Goal: Task Accomplishment & Management: Use online tool/utility

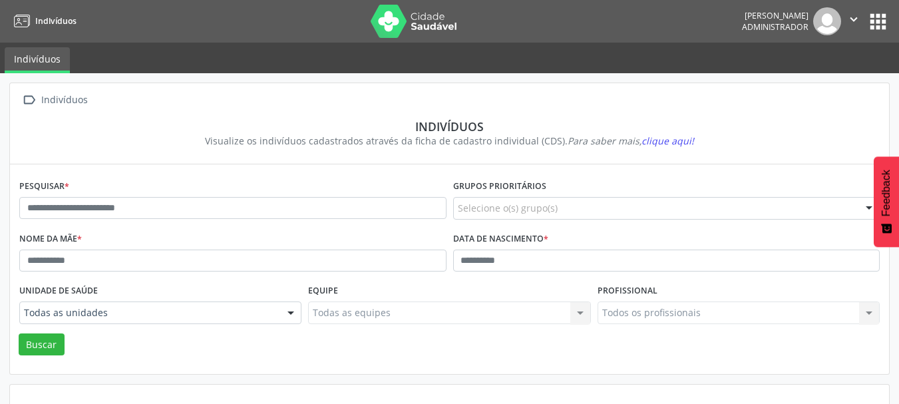
click at [884, 21] on button "apps" at bounding box center [877, 21] width 23 height 23
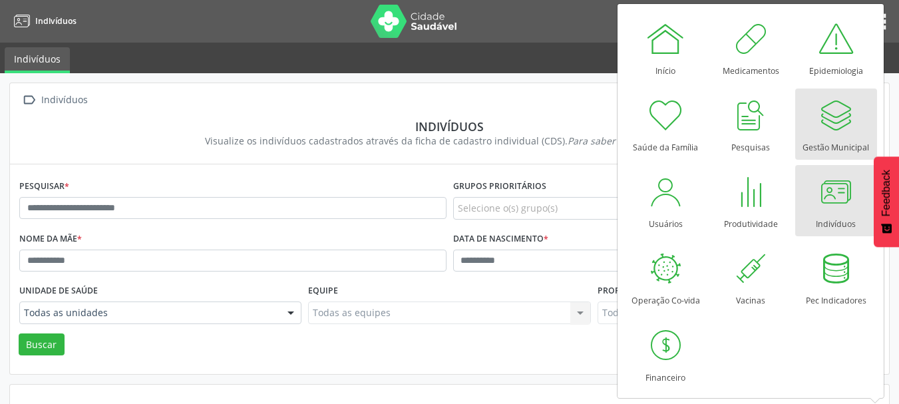
click at [838, 132] on div at bounding box center [836, 115] width 40 height 40
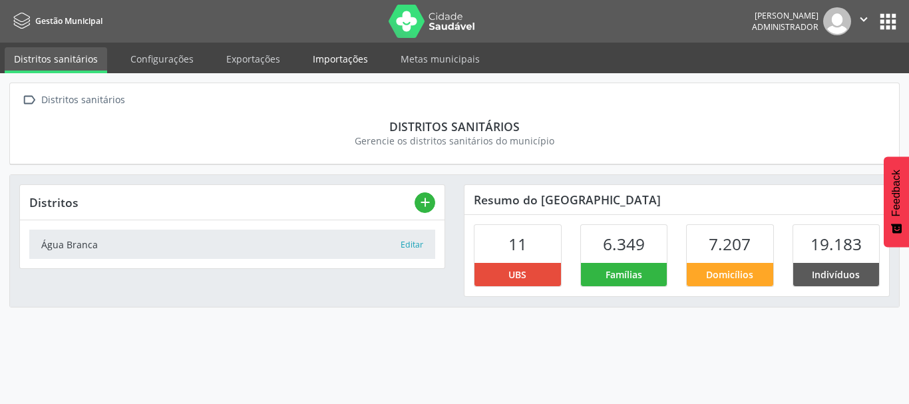
click at [334, 55] on link "Importações" at bounding box center [340, 58] width 74 height 23
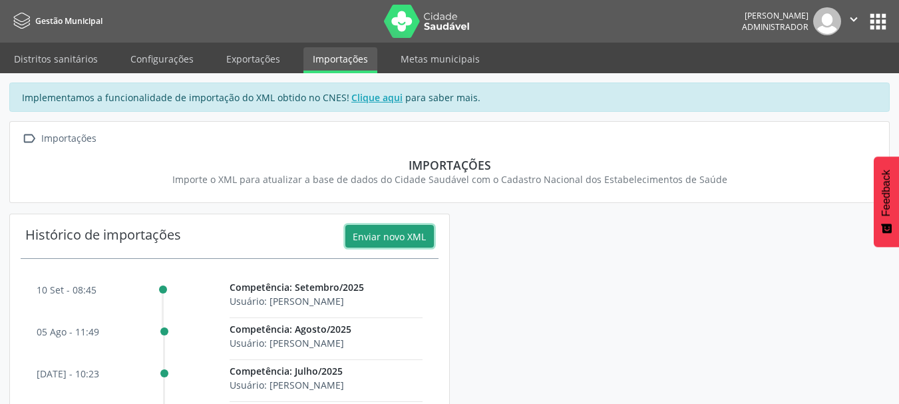
click at [382, 237] on button "Enviar novo XML" at bounding box center [389, 236] width 88 height 23
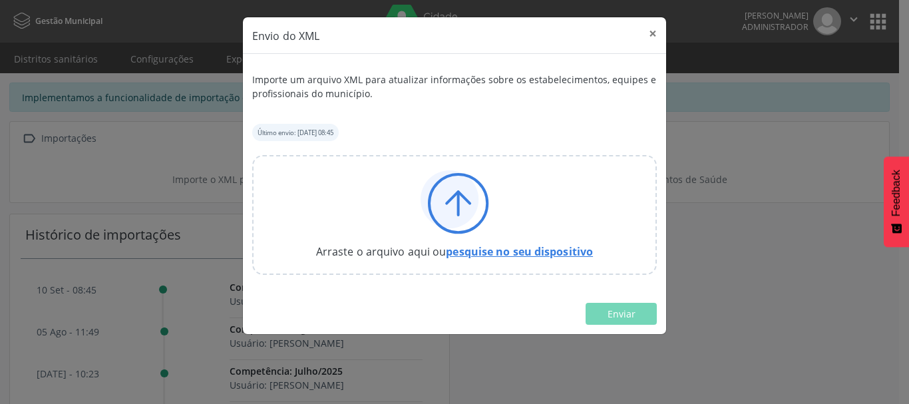
click at [521, 249] on link "pesquise no seu dispositivo" at bounding box center [519, 251] width 147 height 15
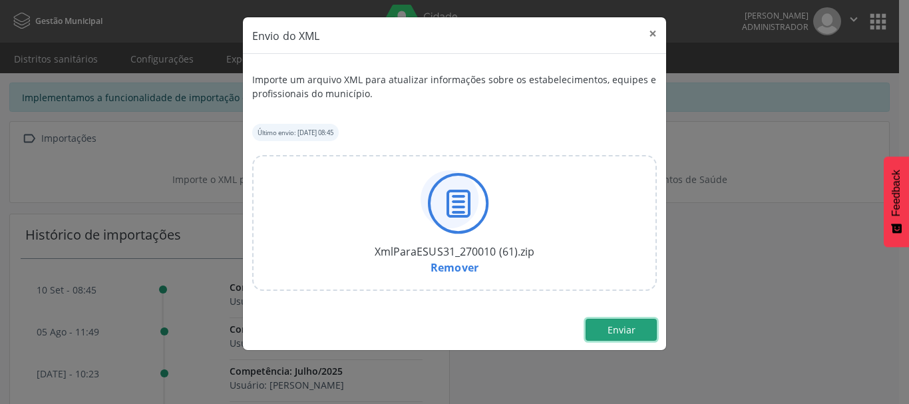
click at [637, 331] on button "Enviar" at bounding box center [620, 330] width 71 height 23
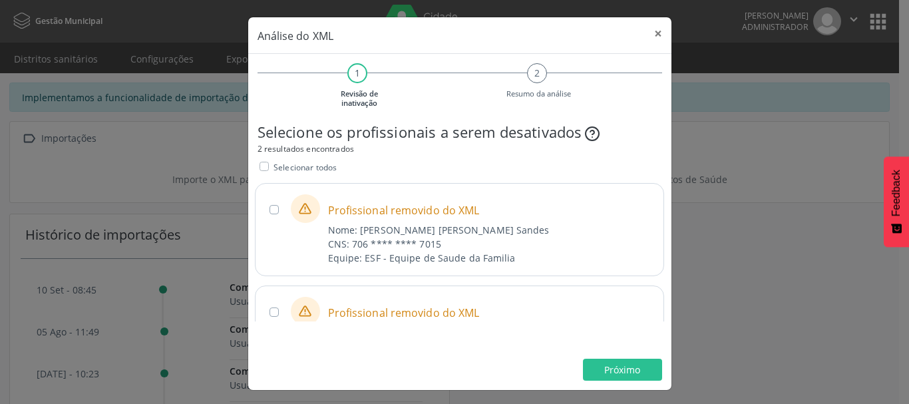
click at [273, 164] on label "Selecionar todos" at bounding box center [304, 167] width 63 height 14
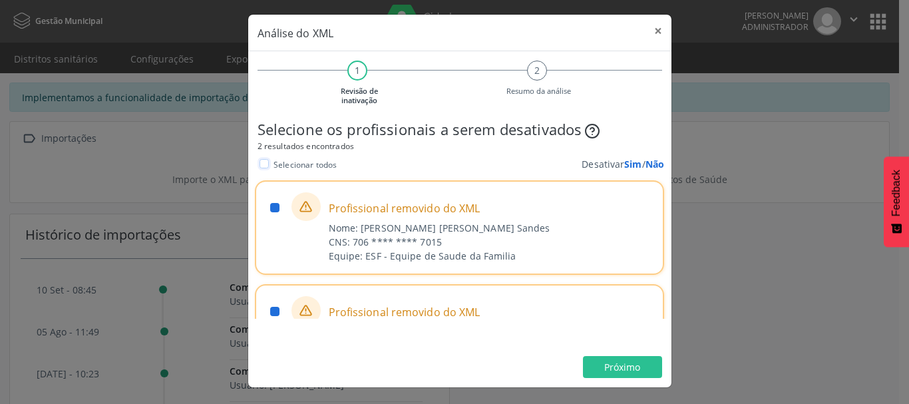
scroll to position [3, 0]
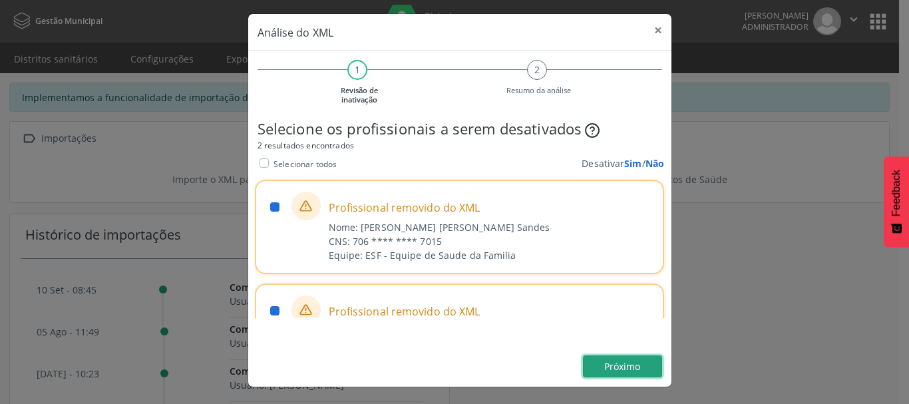
click at [626, 368] on span "Próximo" at bounding box center [622, 366] width 36 height 13
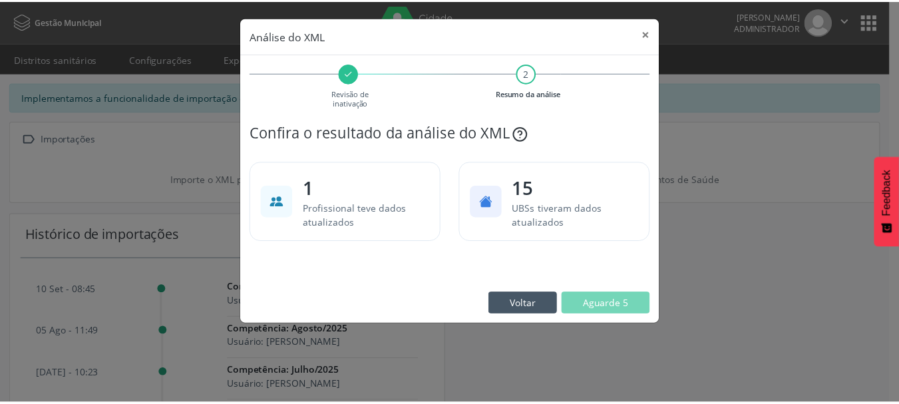
scroll to position [0, 0]
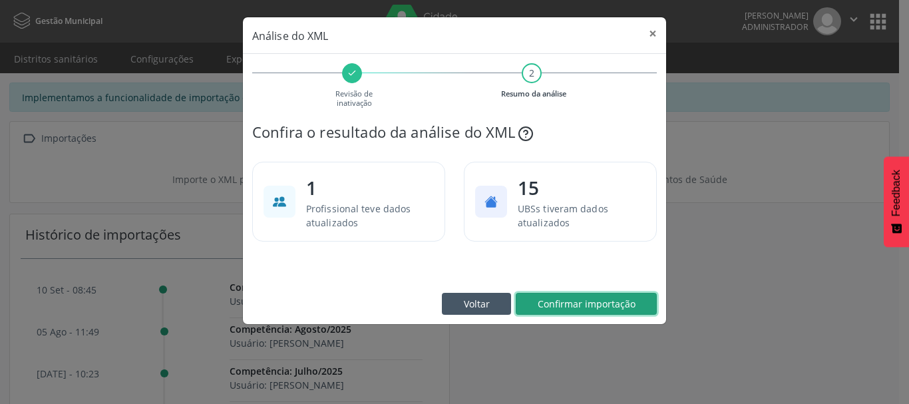
click at [627, 299] on span "Confirmar importação" at bounding box center [587, 303] width 98 height 13
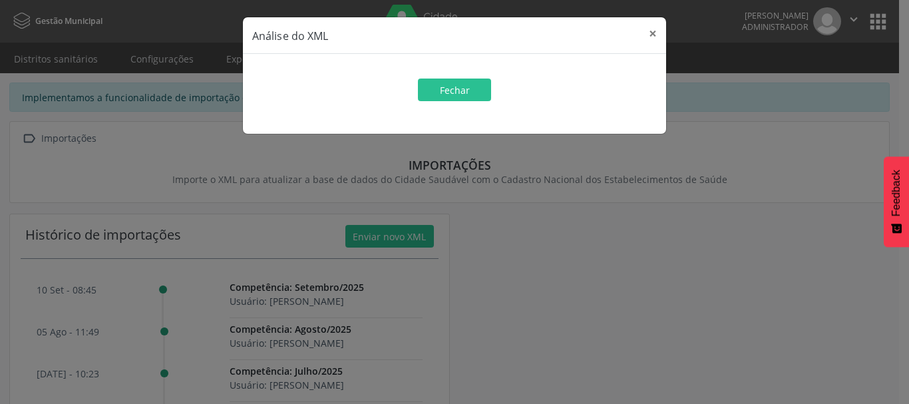
click at [494, 94] on div "Fechar" at bounding box center [454, 97] width 404 height 37
click at [470, 91] on button "Fechar" at bounding box center [454, 90] width 73 height 23
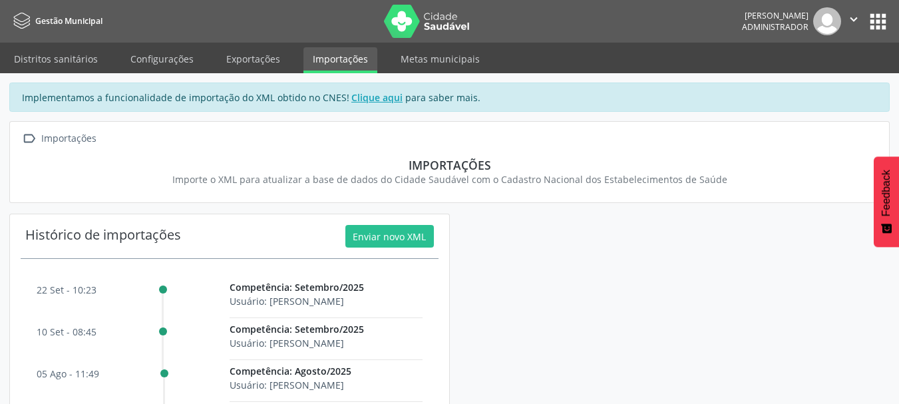
click at [880, 15] on button "apps" at bounding box center [877, 21] width 23 height 23
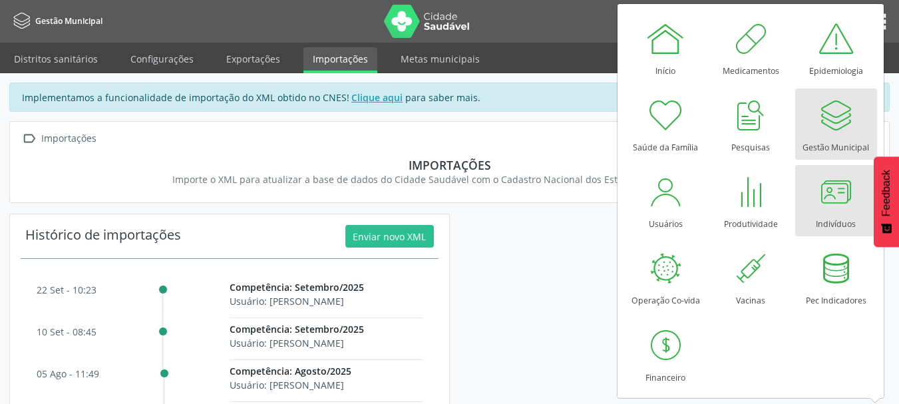
click at [843, 198] on div at bounding box center [836, 192] width 40 height 40
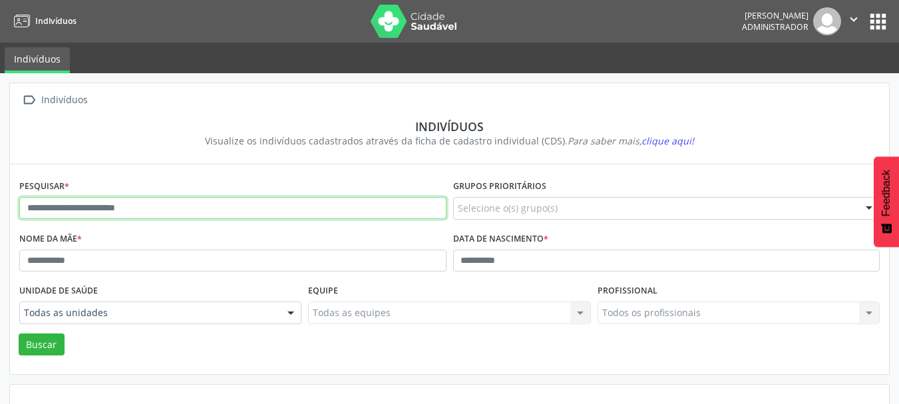
click at [211, 205] on input "text" at bounding box center [232, 208] width 427 height 23
paste input "**********"
type input "**********"
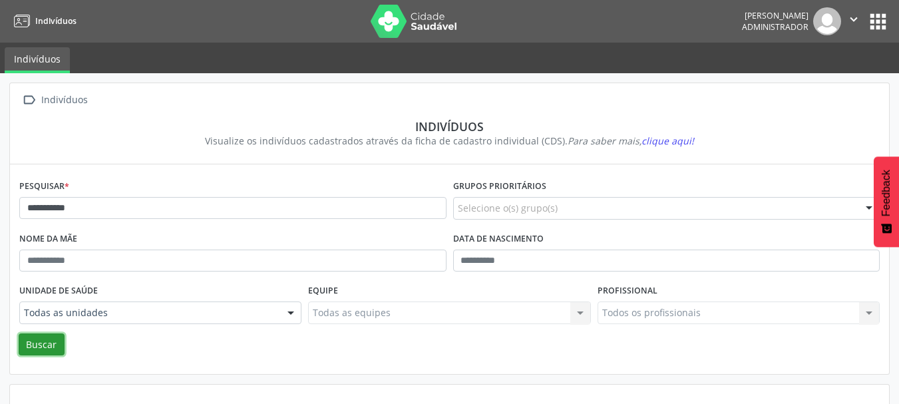
click at [46, 341] on button "Buscar" at bounding box center [42, 344] width 46 height 23
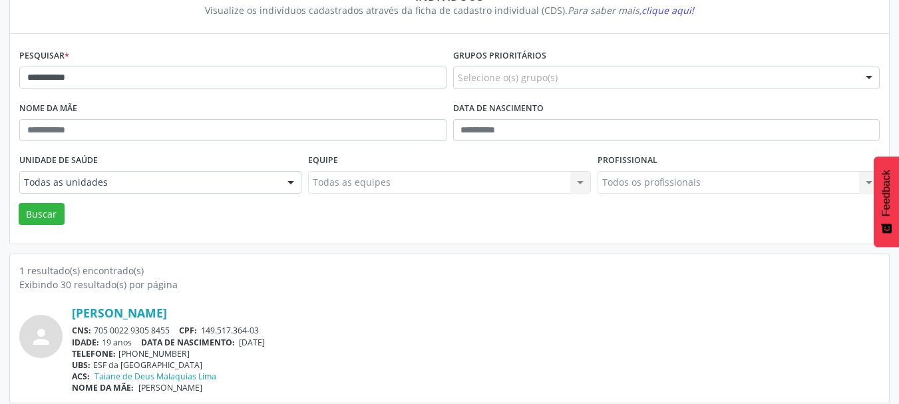
scroll to position [139, 0]
